Goal: Information Seeking & Learning: Learn about a topic

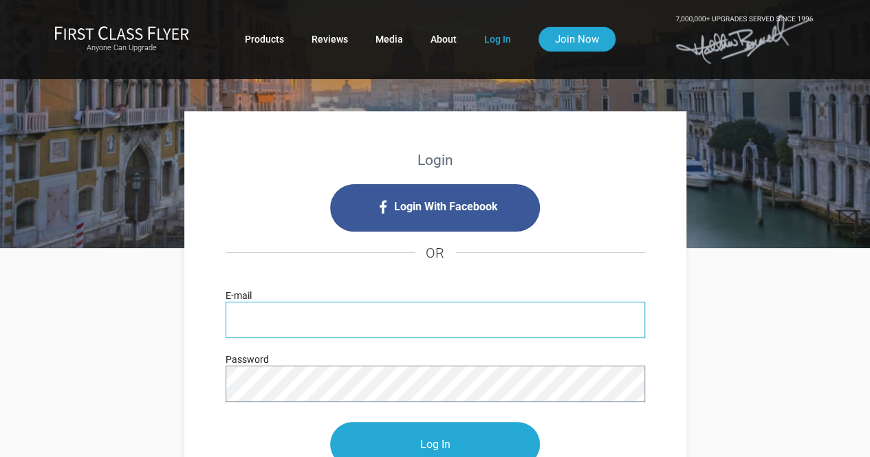
click at [260, 318] on input "E-mail" at bounding box center [434, 320] width 419 height 36
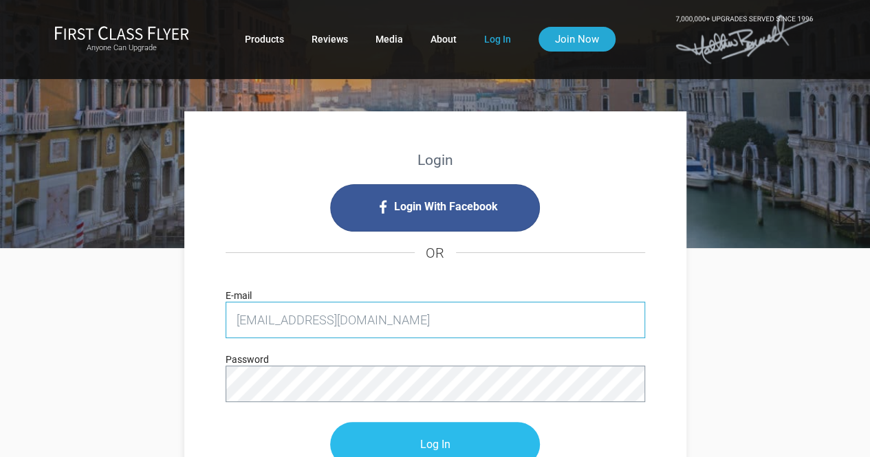
type input "[EMAIL_ADDRESS][DOMAIN_NAME]"
click at [428, 440] on input "Log In" at bounding box center [435, 445] width 210 height 45
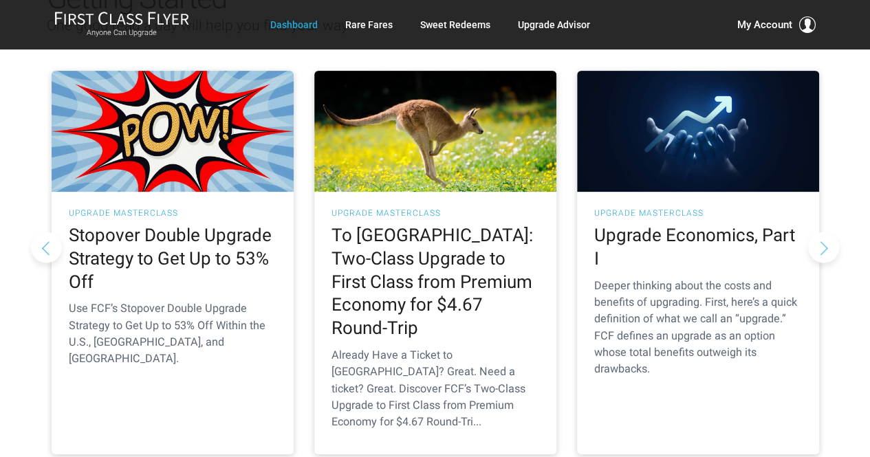
scroll to position [236, 0]
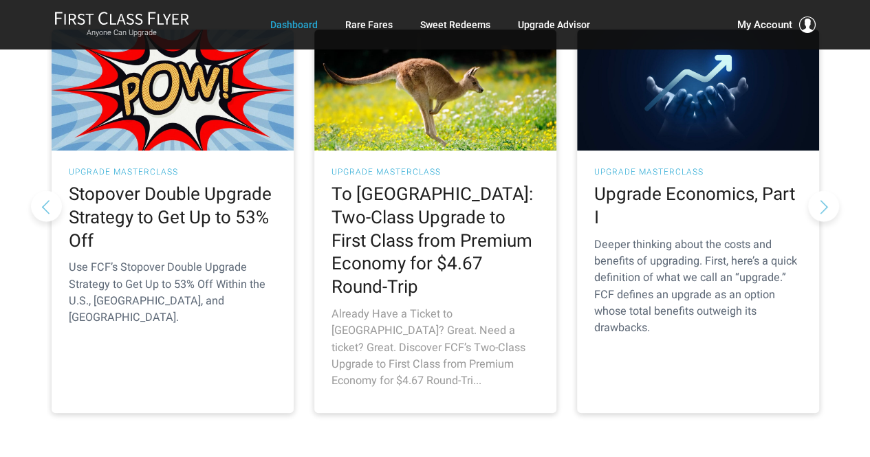
click at [430, 241] on h2 "To Australia: Two-Class Upgrade to First Class from Premium Economy for $4.67 R…" at bounding box center [435, 241] width 208 height 116
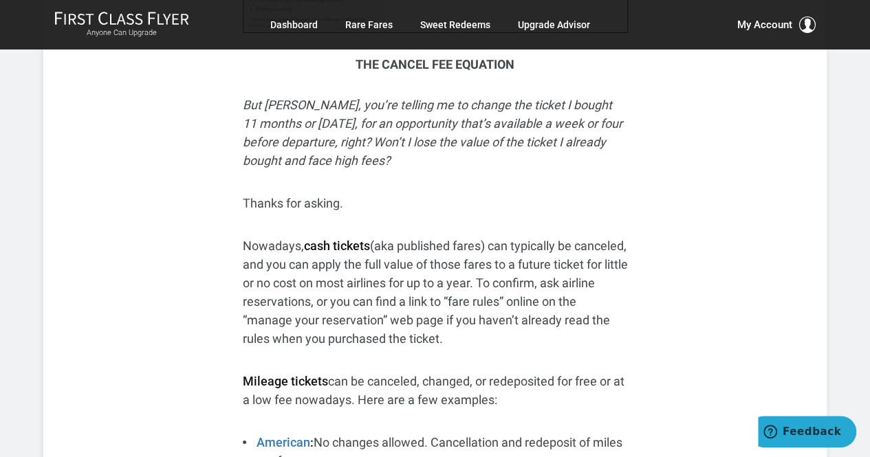
scroll to position [5095, 0]
